Goal: Find specific page/section: Find specific page/section

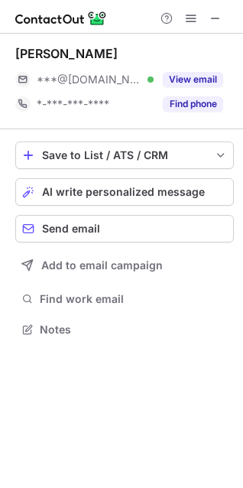
scroll to position [319, 243]
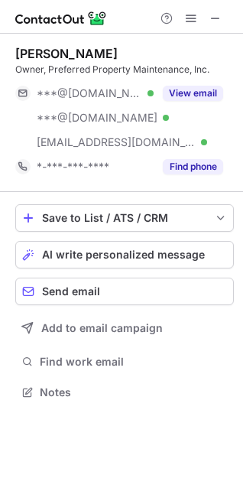
scroll to position [382, 243]
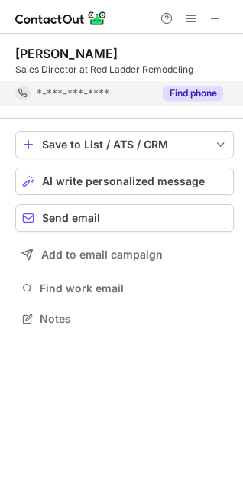
scroll to position [308, 243]
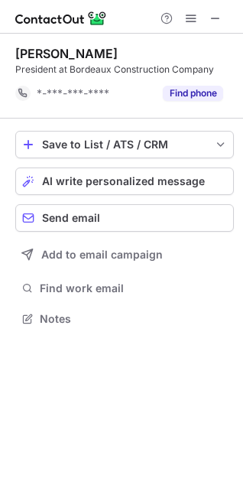
scroll to position [308, 243]
